Goal: Information Seeking & Learning: Find specific fact

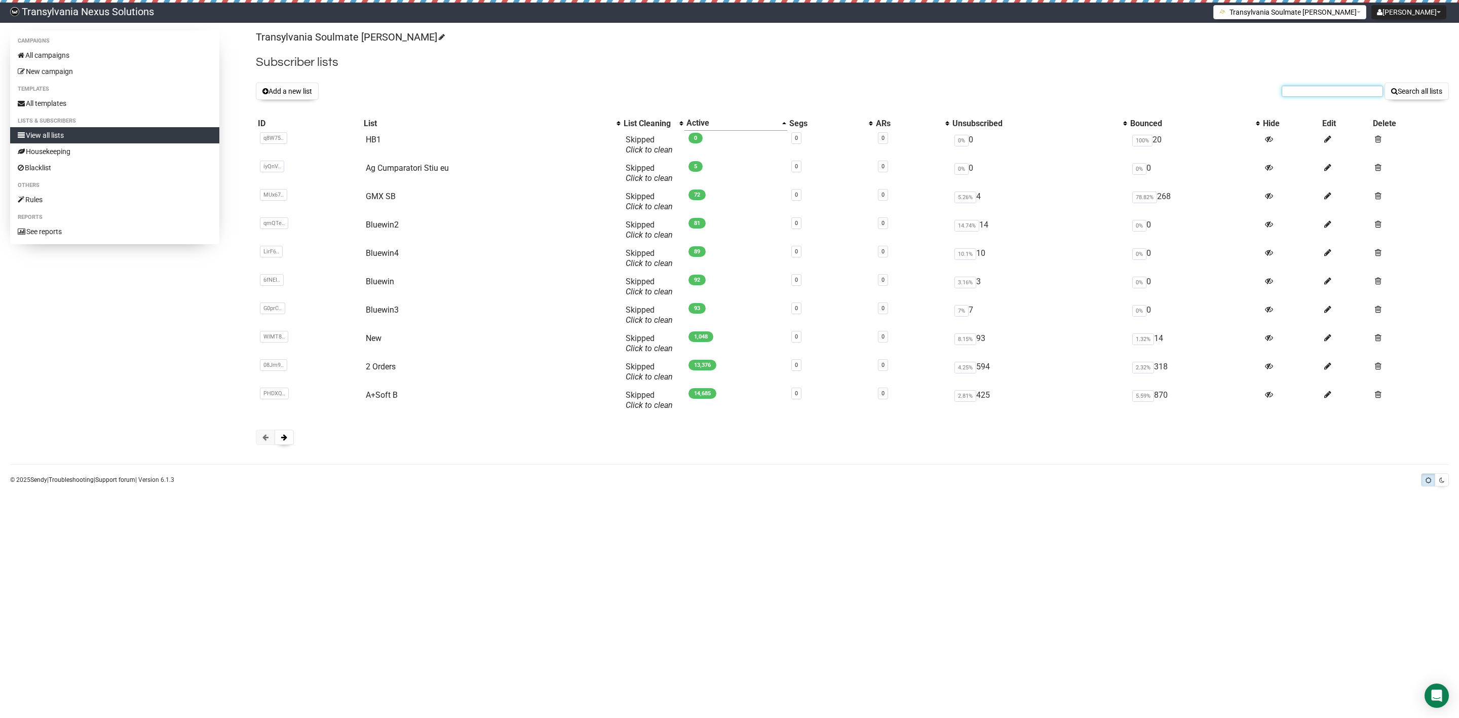
click at [1297, 92] on input "text" at bounding box center [1332, 91] width 101 height 11
paste input "[EMAIL_ADDRESS][DOMAIN_NAME]"
type input "[EMAIL_ADDRESS][DOMAIN_NAME]"
click at [1421, 87] on button "Search all lists" at bounding box center [1417, 91] width 64 height 17
click at [287, 89] on button "Add a new list" at bounding box center [287, 91] width 63 height 17
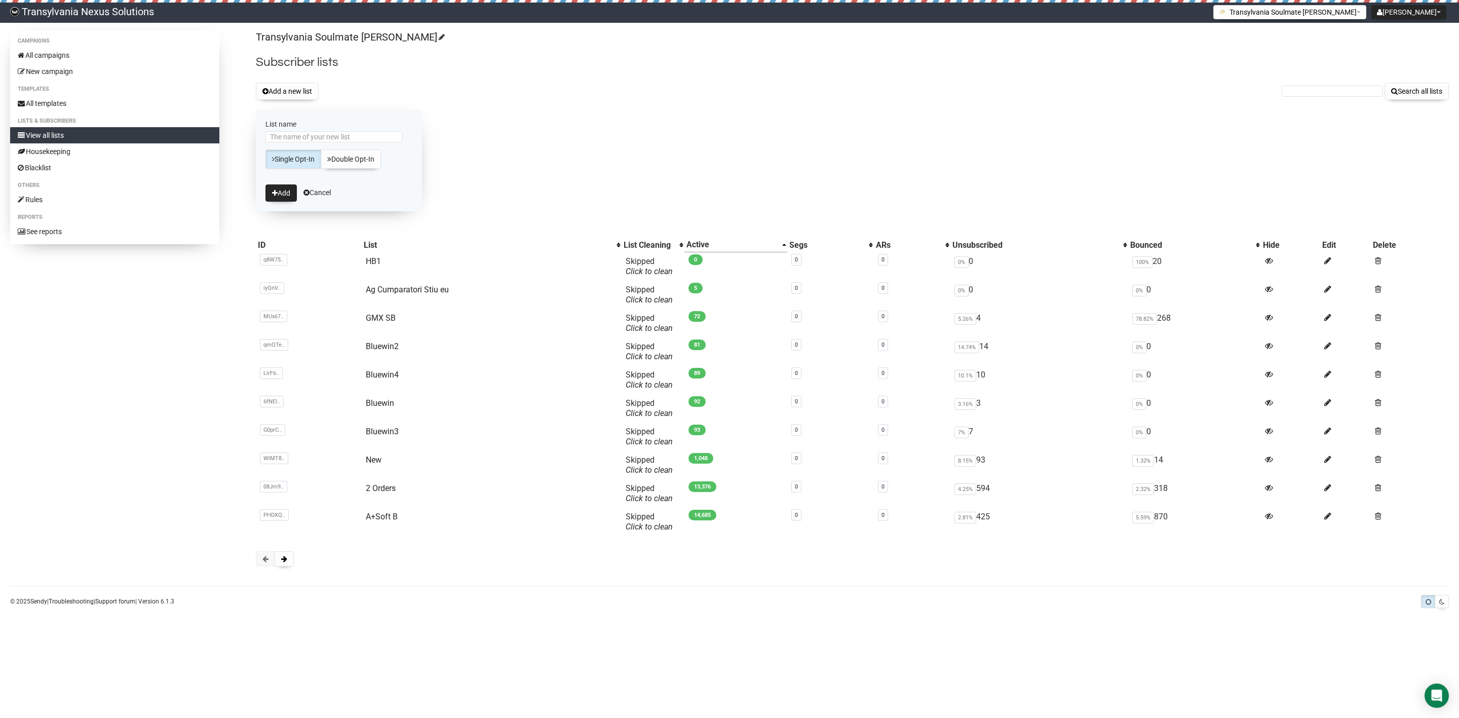
click at [420, 92] on div "Add a new list Search all lists" at bounding box center [852, 91] width 1193 height 17
click at [322, 187] on form "List name Single Opt-In Double Opt-In Add Cancel" at bounding box center [339, 160] width 166 height 101
click at [324, 194] on link "Cancel" at bounding box center [317, 193] width 27 height 8
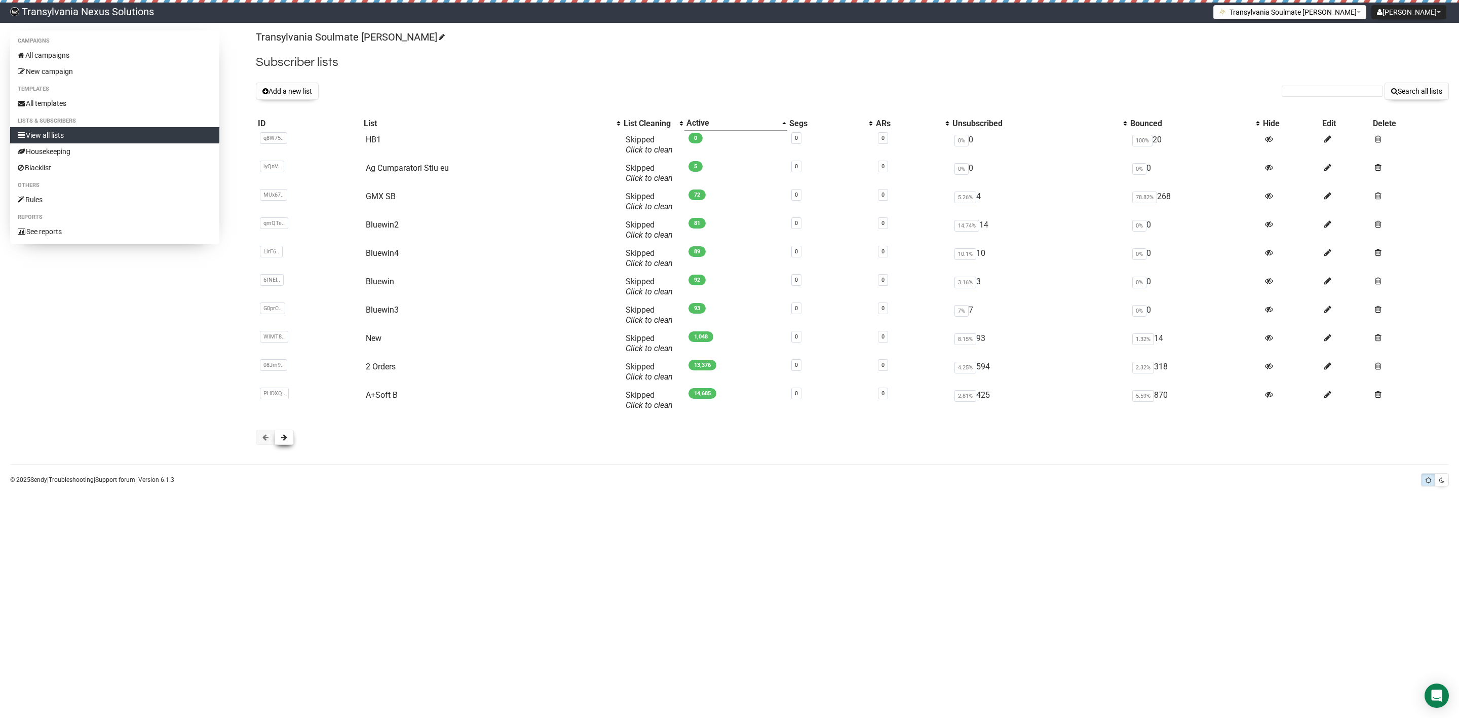
click at [281, 441] on button at bounding box center [284, 437] width 19 height 15
click at [393, 141] on link "Unsub pe Email" at bounding box center [392, 140] width 56 height 10
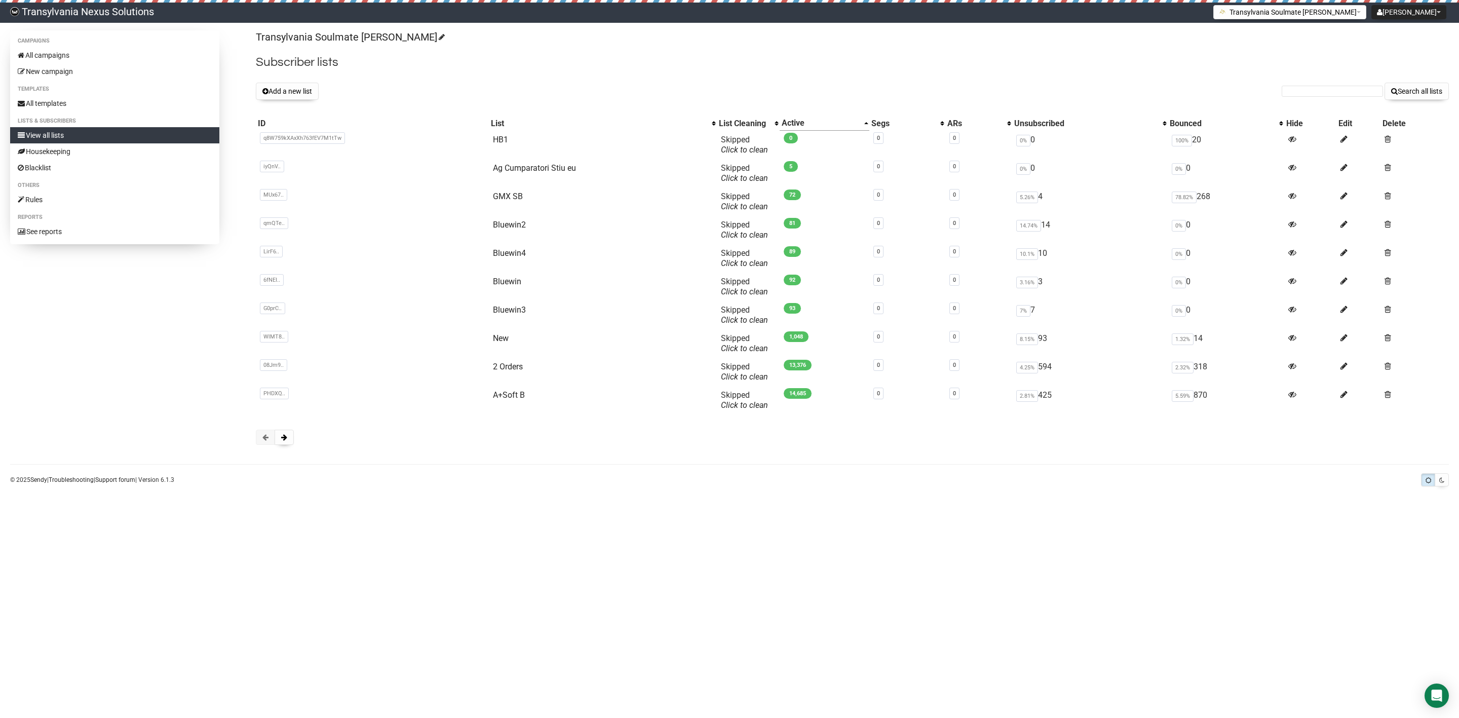
click at [1300, 97] on form "Search all lists" at bounding box center [1365, 91] width 167 height 17
paste input "[EMAIL_ADDRESS][DOMAIN_NAME]"
type input "[EMAIL_ADDRESS][DOMAIN_NAME]"
click at [1406, 96] on button "Search all lists" at bounding box center [1417, 91] width 64 height 17
